Goal: Task Accomplishment & Management: Manage account settings

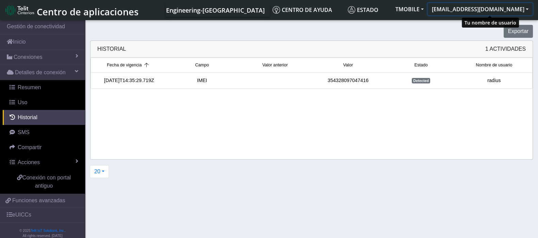
click at [487, 7] on button "[EMAIL_ADDRESS][DOMAIN_NAME]" at bounding box center [479, 9] width 105 height 12
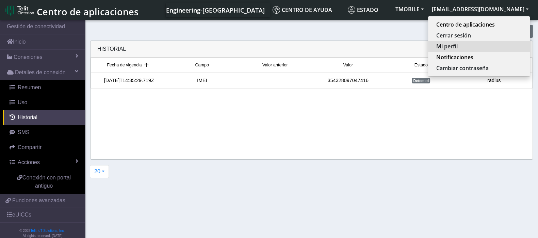
click at [471, 46] on button "Mi perfil" at bounding box center [479, 46] width 102 height 11
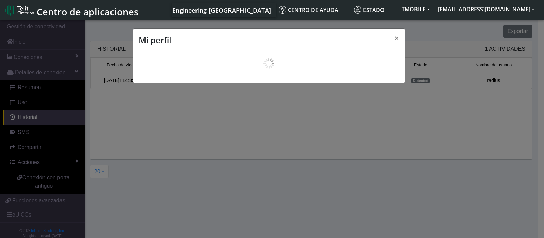
select select "es"
select select "6239bc9bfe2a1324a343634d"
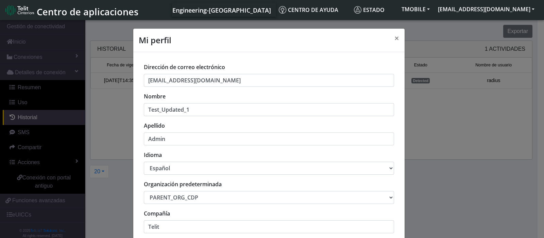
click at [276, 170] on select "中文 English Español" at bounding box center [269, 168] width 250 height 13
select select "en_US"
click at [144, 162] on select "中文 English Español" at bounding box center [269, 168] width 250 height 13
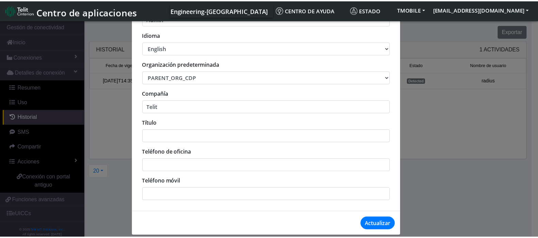
scroll to position [124, 0]
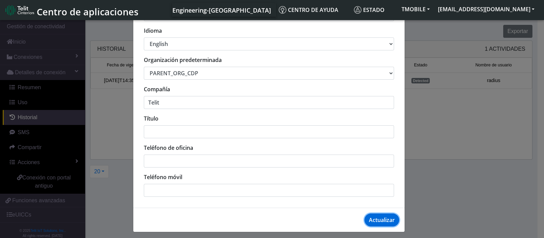
click at [384, 217] on button "Actualizar" at bounding box center [382, 219] width 35 height 13
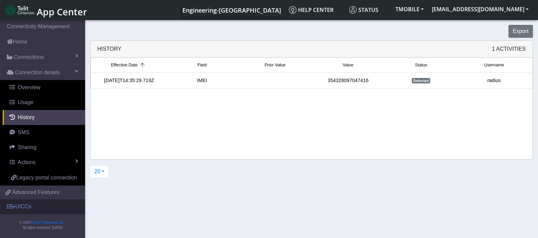
click at [23, 207] on link "eUICCs" at bounding box center [42, 206] width 85 height 15
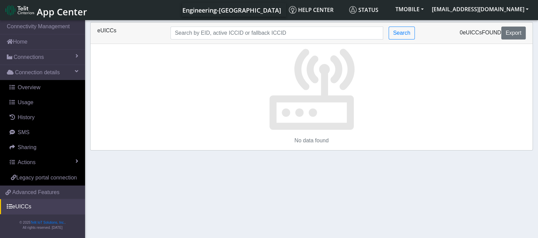
click at [21, 9] on img at bounding box center [19, 10] width 29 height 11
